Goal: Entertainment & Leisure: Consume media (video, audio)

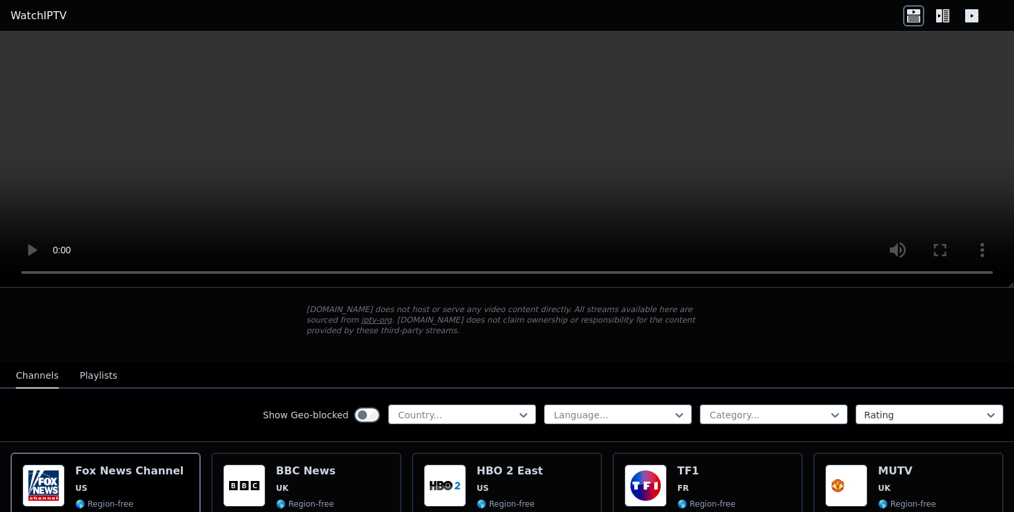
scroll to position [71, 0]
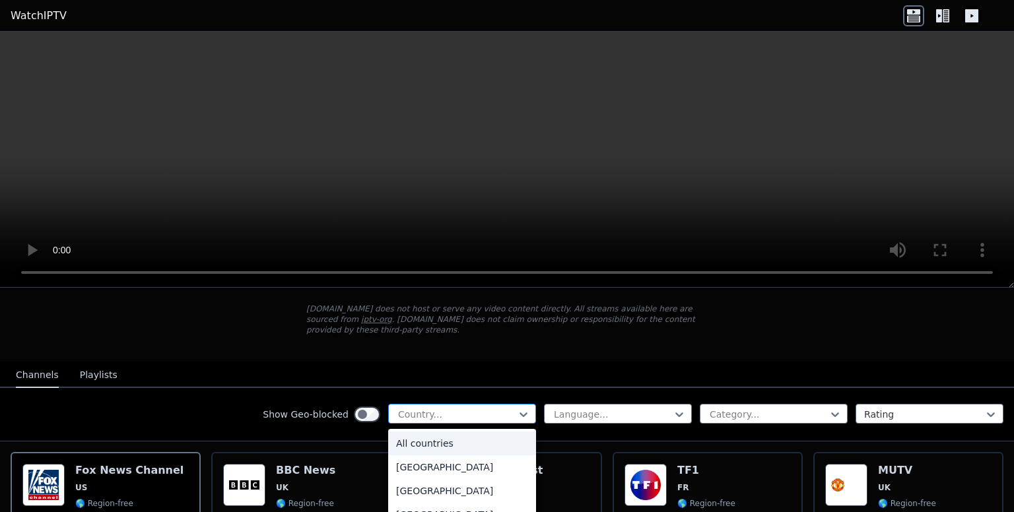
click at [397, 408] on div at bounding box center [457, 414] width 120 height 13
type input "***"
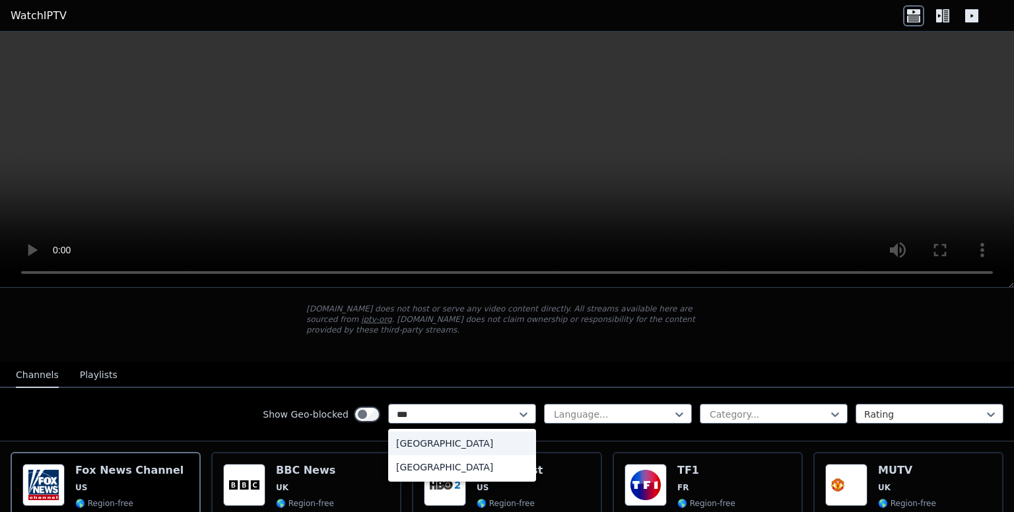
click at [419, 434] on div "[GEOGRAPHIC_DATA]" at bounding box center [462, 444] width 148 height 24
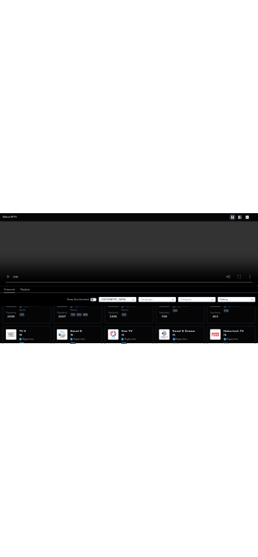
scroll to position [207, 0]
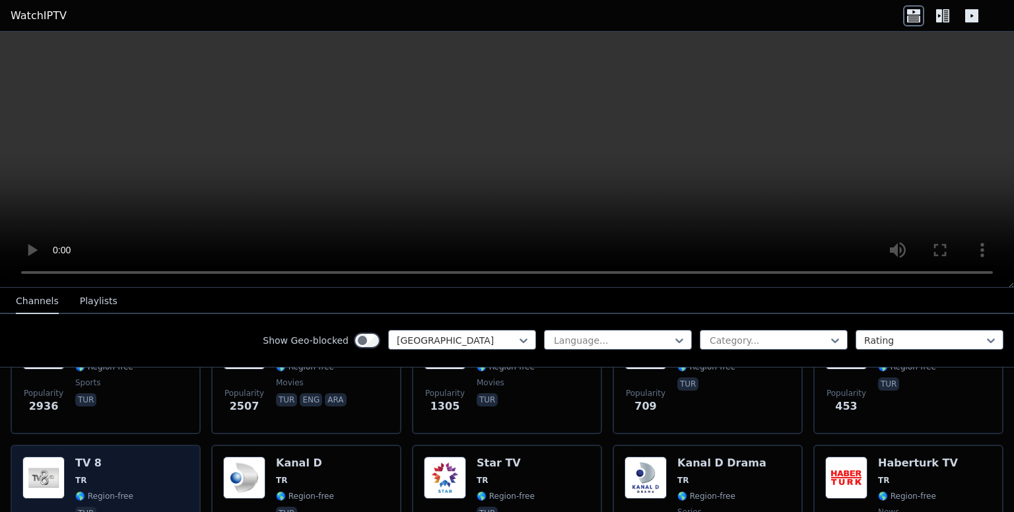
click at [145, 466] on div "Popularity 364 TV 8 TR 🌎 Region-free tur" at bounding box center [105, 504] width 166 height 95
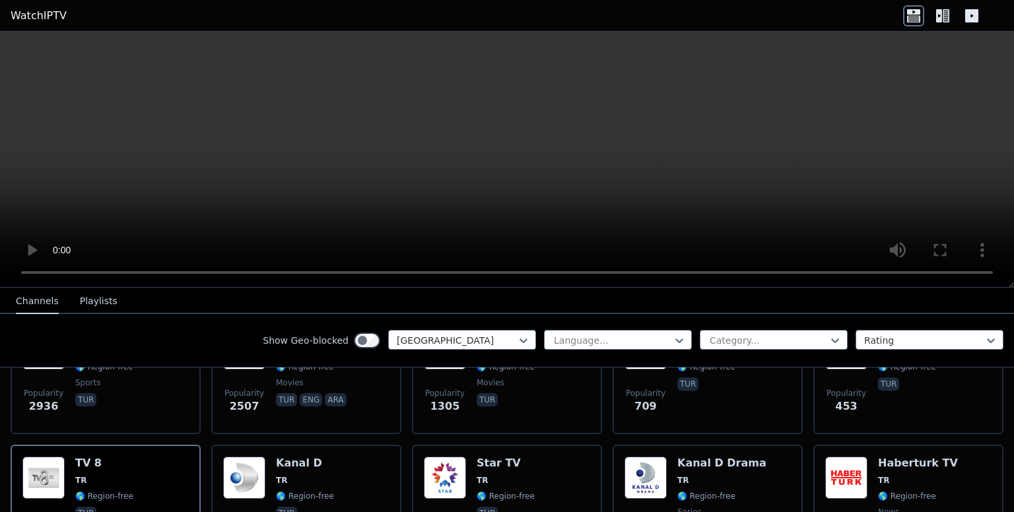
click at [971, 315] on div "Show Geo-blocked Turkey Language... Category... Rating" at bounding box center [507, 340] width 1014 height 53
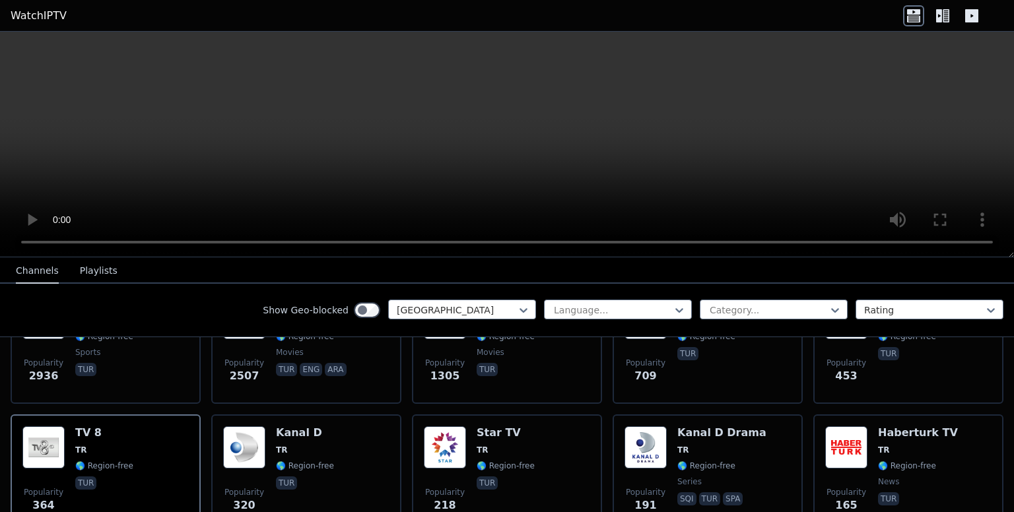
click at [985, 273] on nav "Channels Playlists" at bounding box center [507, 271] width 1014 height 26
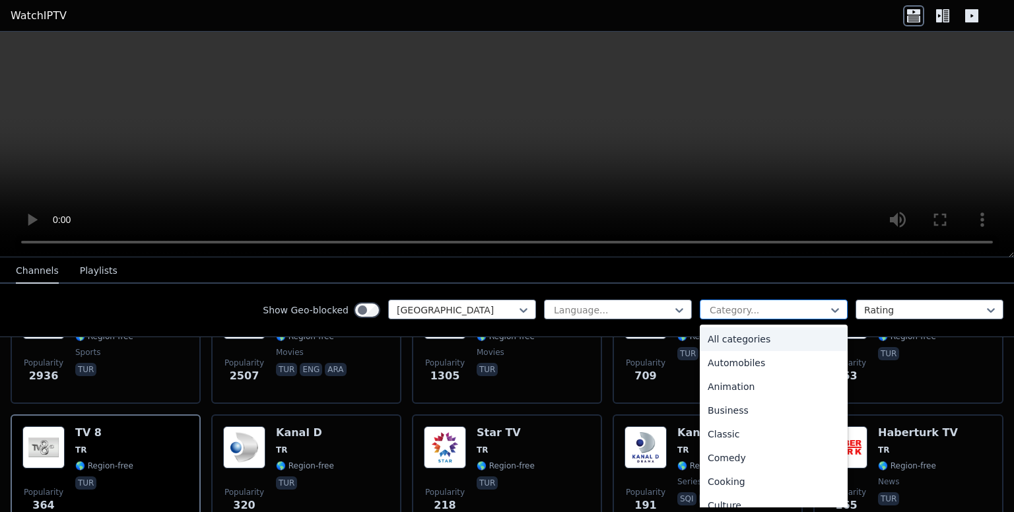
click at [777, 300] on div "Category..." at bounding box center [774, 310] width 148 height 20
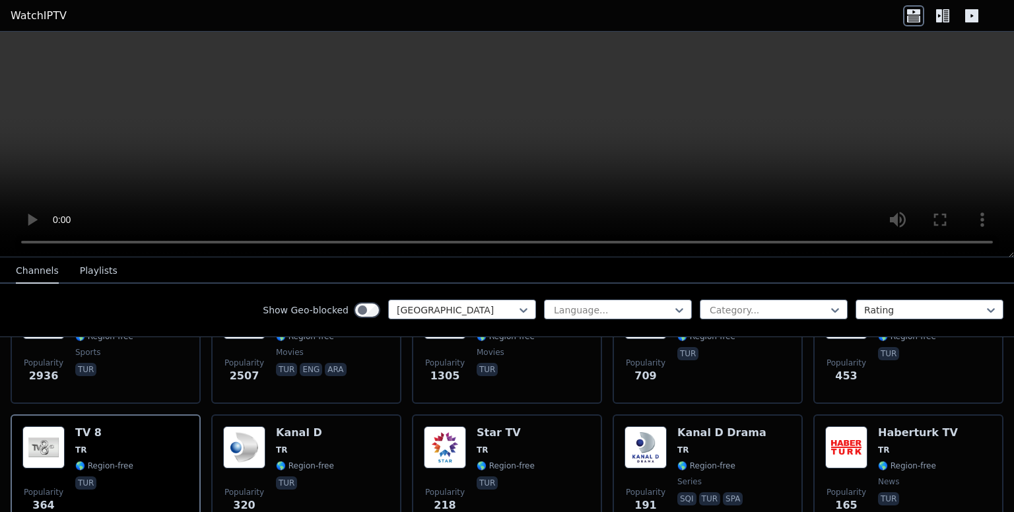
click at [818, 273] on nav "Channels Playlists" at bounding box center [507, 271] width 1014 height 26
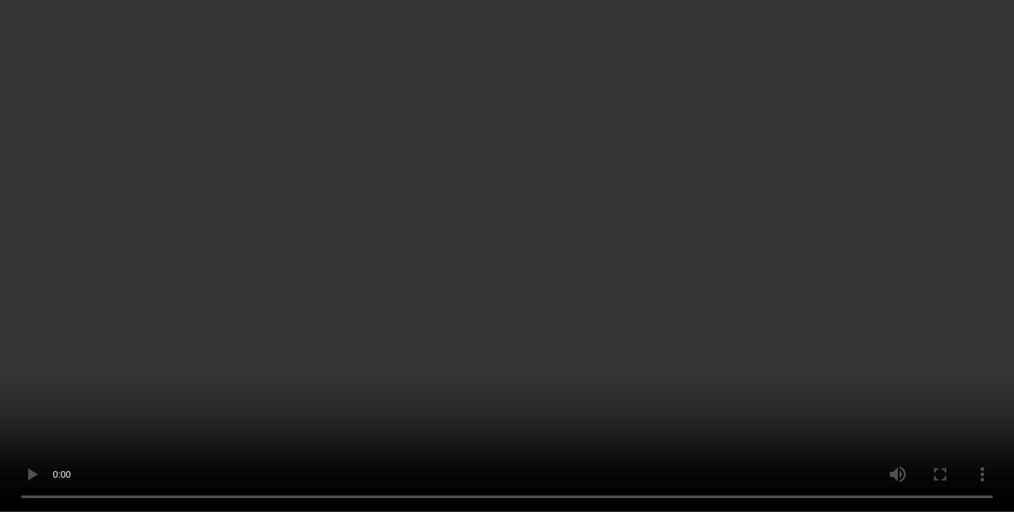
scroll to position [0, 0]
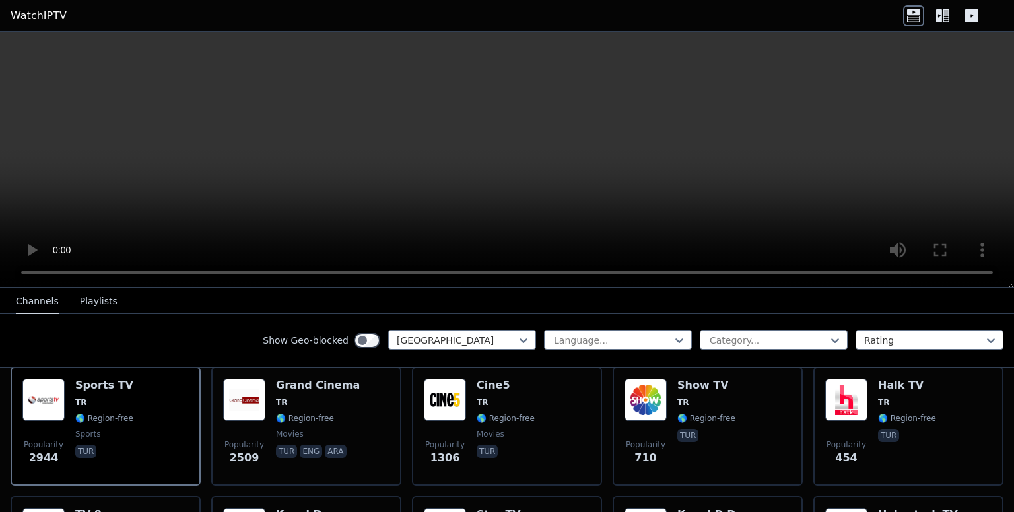
scroll to position [156, 0]
click at [118, 508] on h6 "TV 8" at bounding box center [104, 514] width 58 height 13
